Goal: Transaction & Acquisition: Download file/media

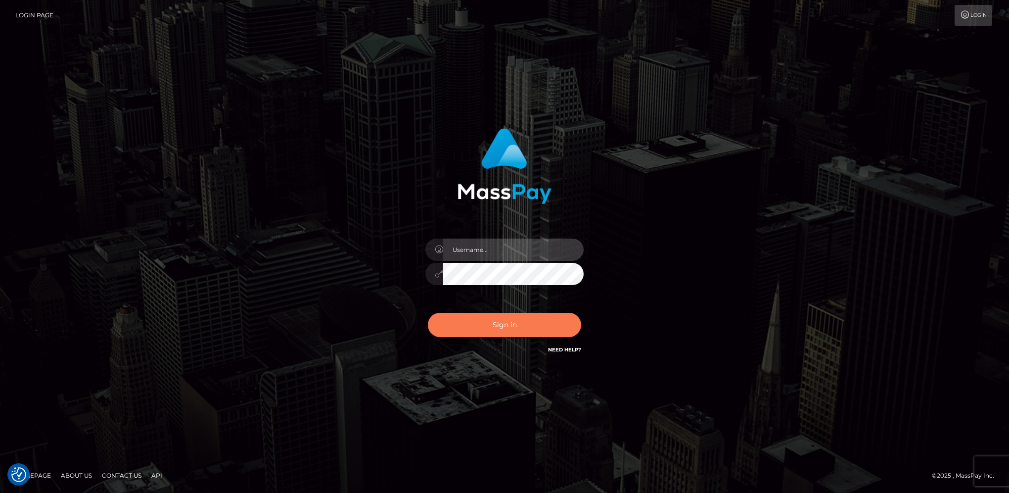
type input "hengland"
click at [532, 320] on button "Sign in" at bounding box center [504, 325] width 153 height 24
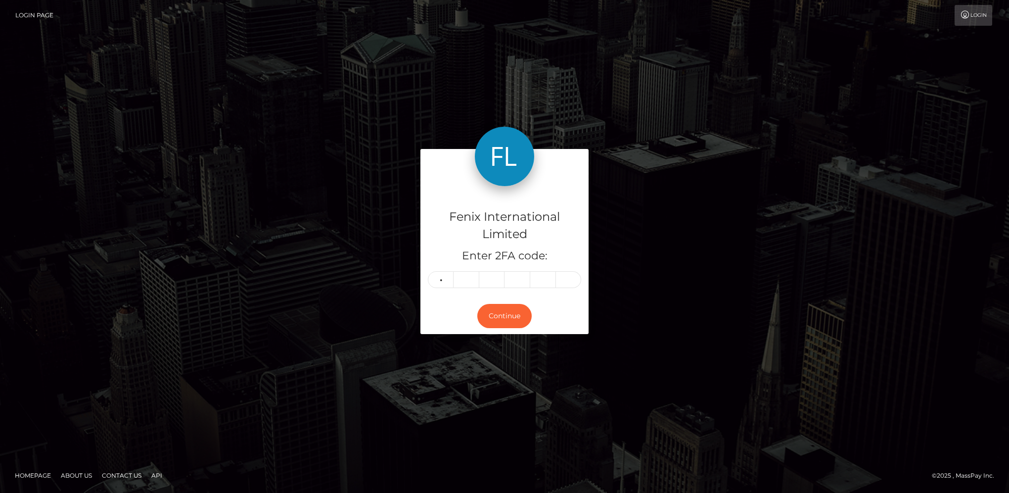
type input "7"
type input "4"
type input "0"
type input "8"
type input "3"
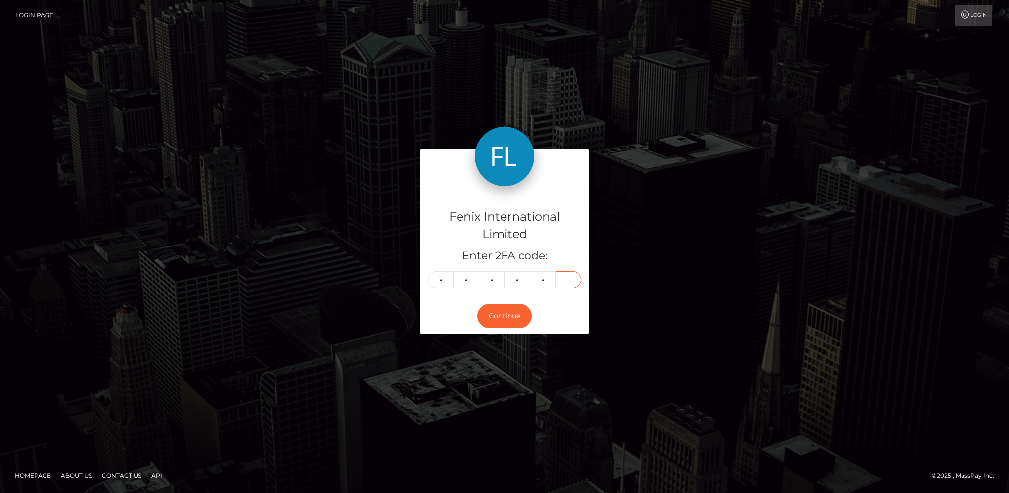
type input "4"
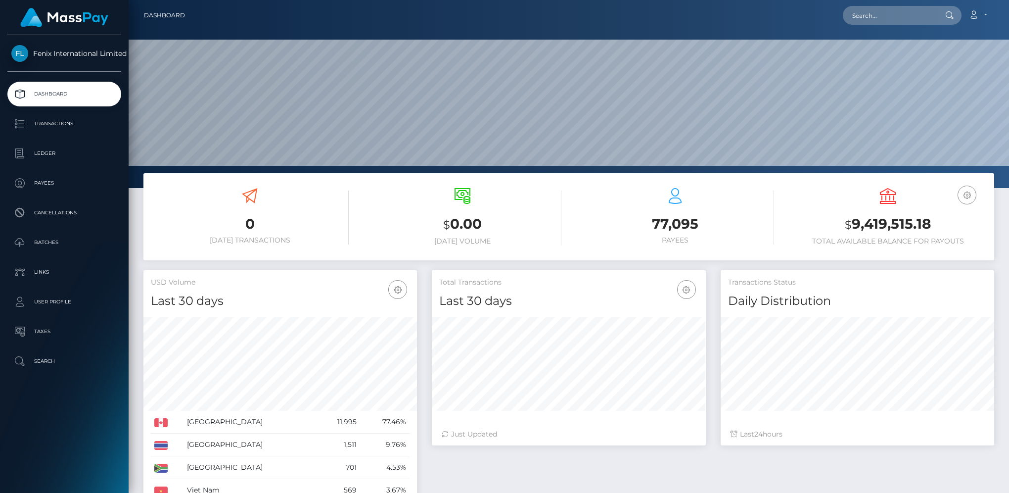
scroll to position [175, 273]
click at [44, 243] on p "Batches" at bounding box center [64, 242] width 106 height 15
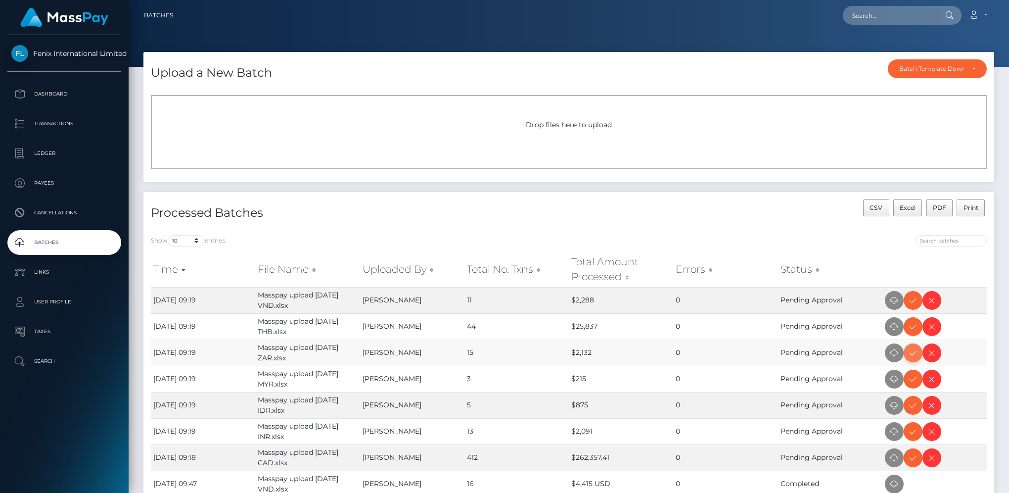
click at [911, 356] on icon at bounding box center [913, 353] width 12 height 12
click at [913, 301] on icon at bounding box center [913, 300] width 12 height 12
drag, startPoint x: 911, startPoint y: 325, endPoint x: 933, endPoint y: 318, distance: 23.3
click at [911, 325] on icon at bounding box center [913, 327] width 12 height 12
click at [913, 379] on icon at bounding box center [913, 379] width 12 height 12
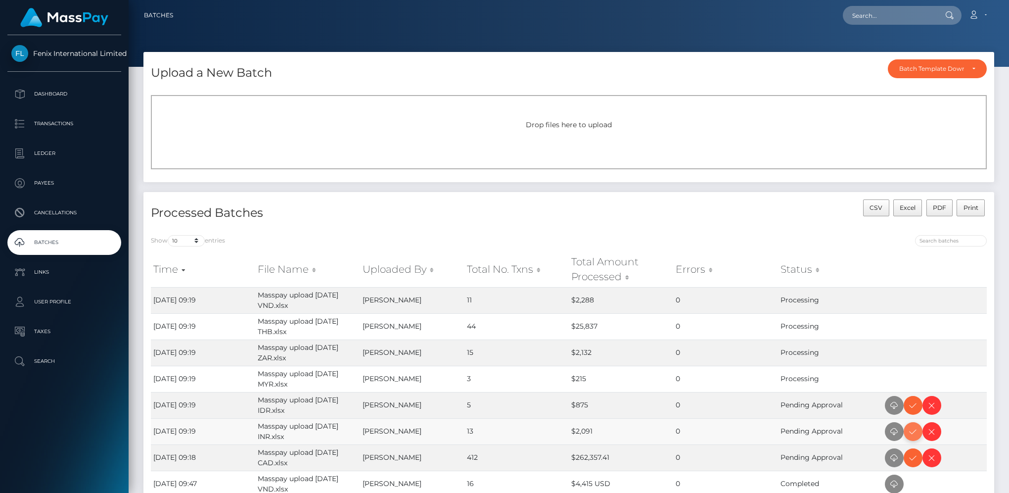
click at [914, 431] on icon at bounding box center [913, 431] width 12 height 12
click at [912, 409] on icon at bounding box center [913, 405] width 12 height 12
click at [914, 460] on icon at bounding box center [913, 458] width 12 height 12
